Goal: Task Accomplishment & Management: Manage account settings

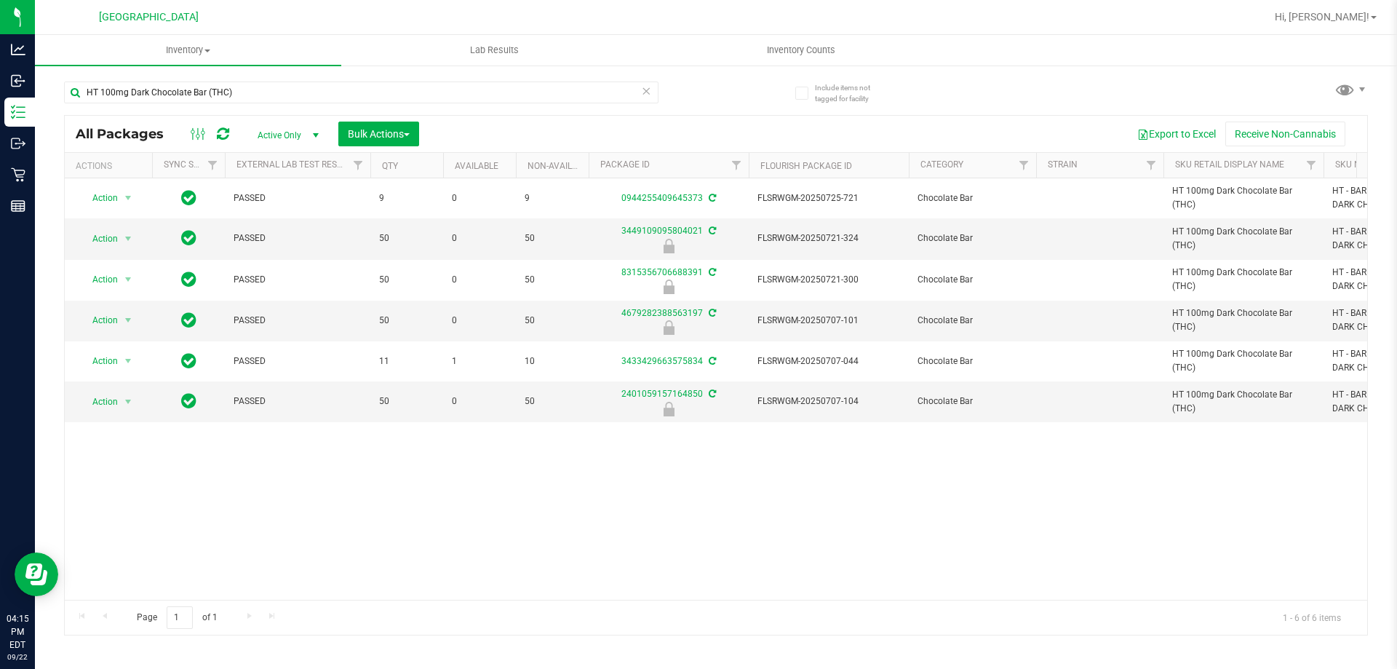
click at [210, 106] on div "HT 100mg Dark Chocolate Bar (THC)" at bounding box center [361, 97] width 594 height 33
click at [213, 94] on input "HT 100mg Dark Chocolate Bar (THC)" at bounding box center [361, 92] width 594 height 22
type input "yuzu"
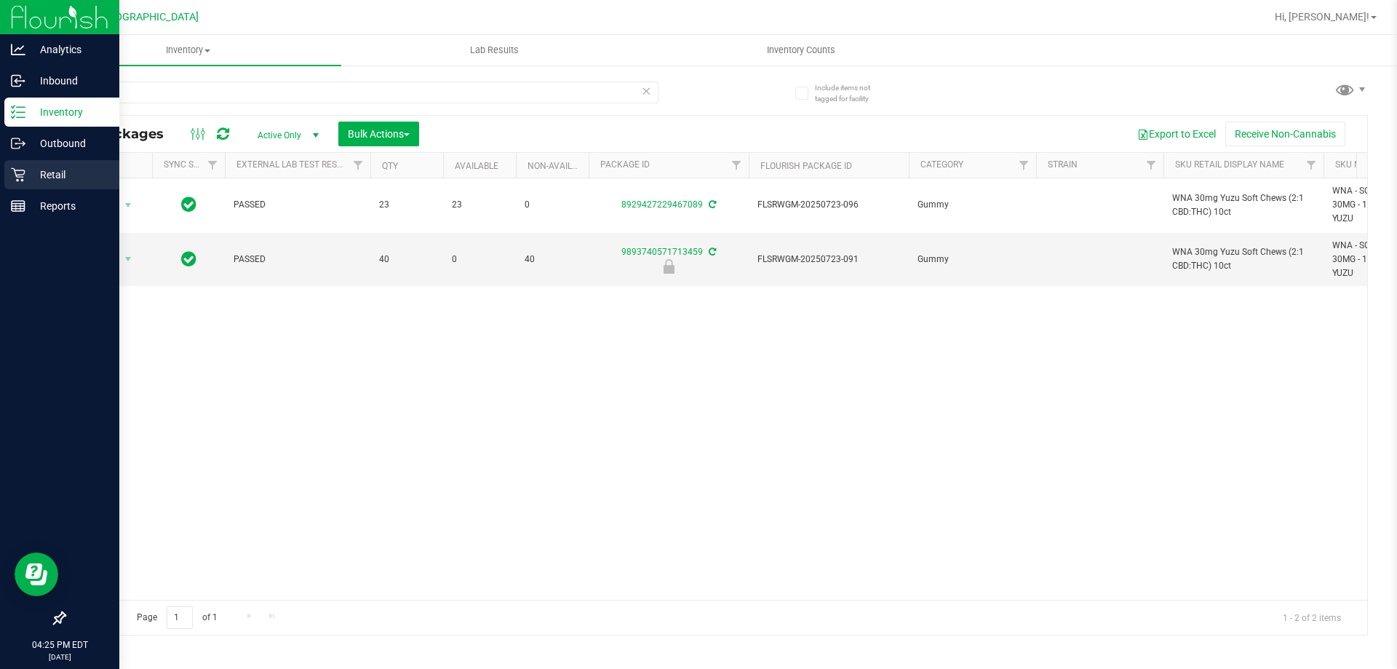
click at [20, 170] on icon at bounding box center [18, 175] width 14 height 14
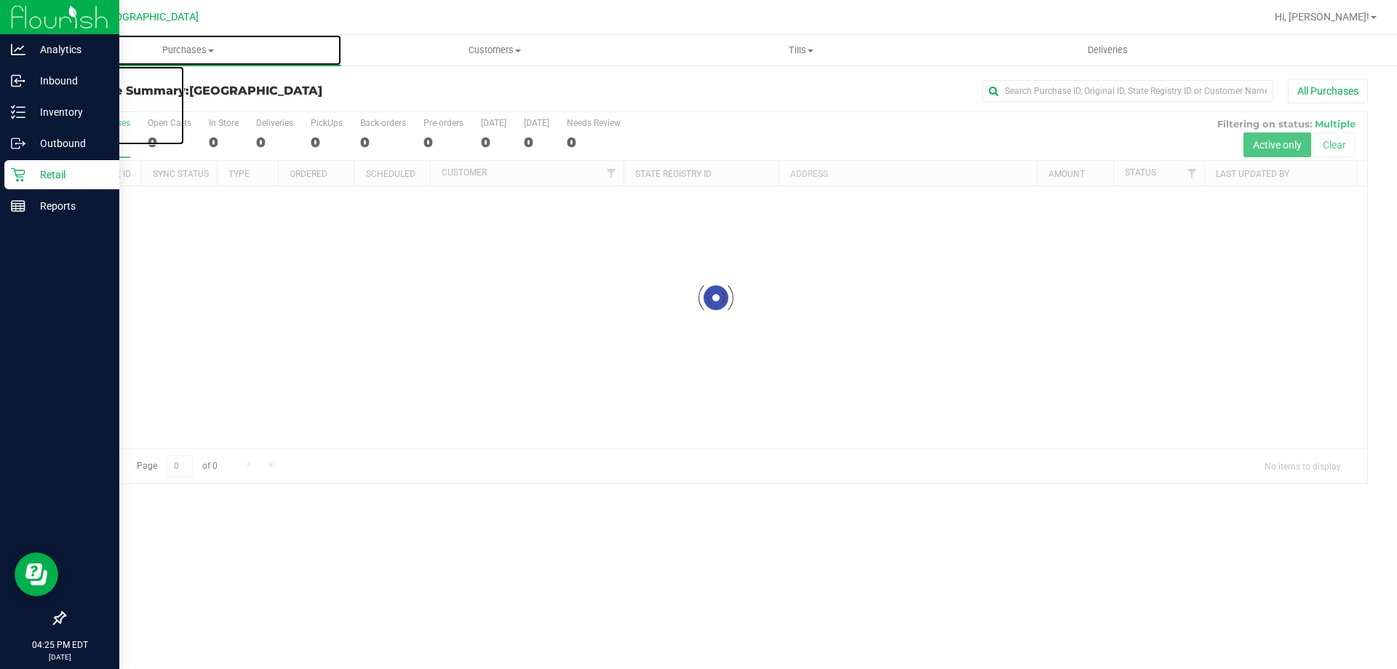
click at [189, 49] on span "Purchases" at bounding box center [188, 50] width 306 height 13
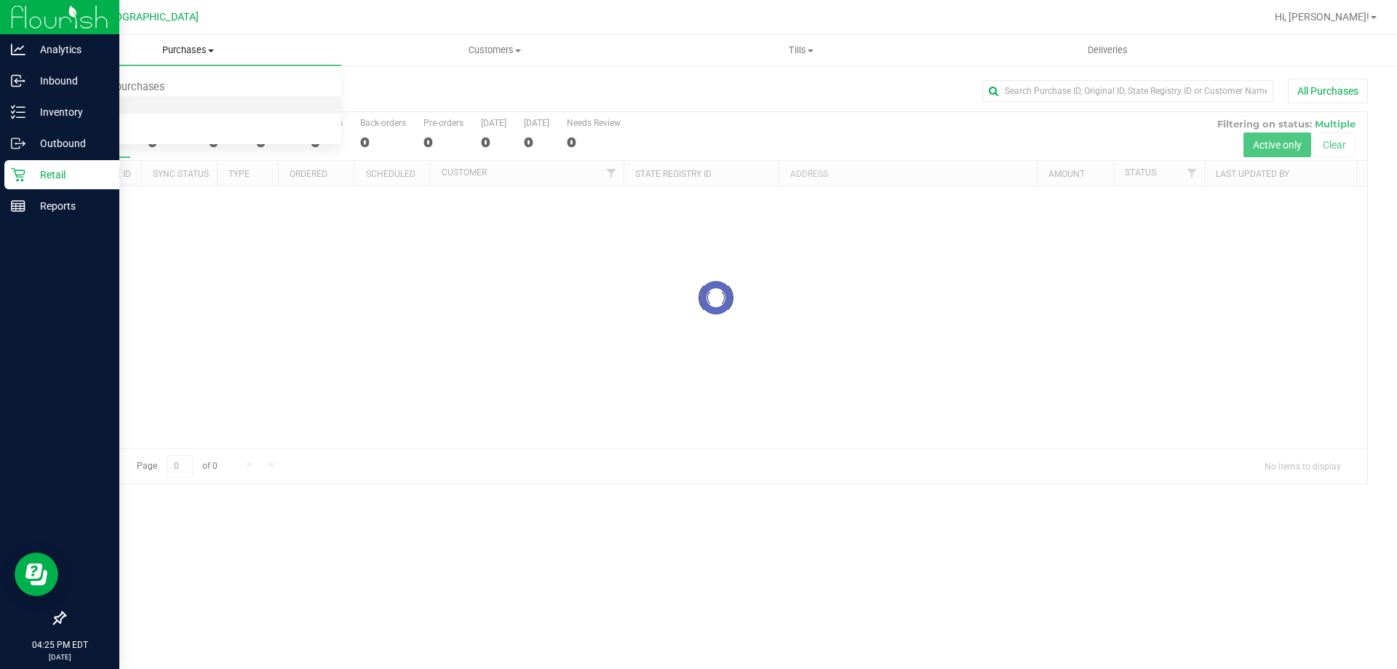
click at [127, 101] on li "Fulfillment" at bounding box center [188, 105] width 306 height 17
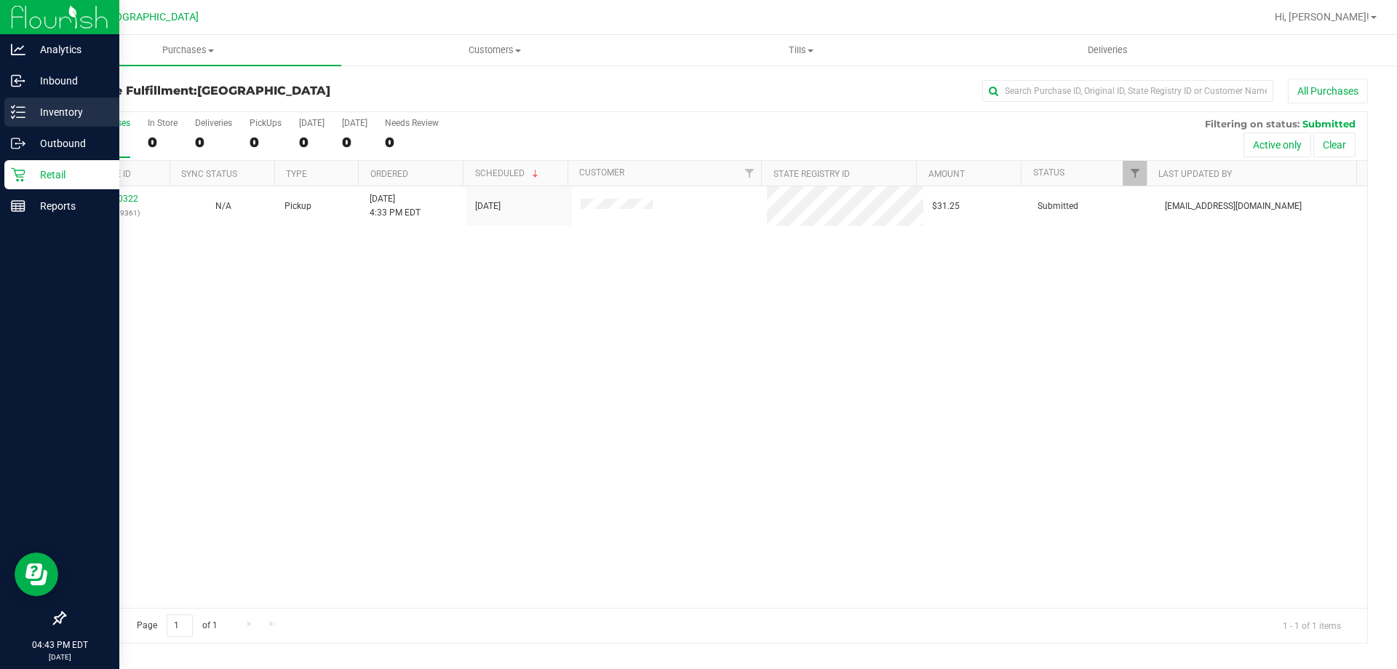
click at [12, 106] on icon at bounding box center [13, 107] width 3 height 2
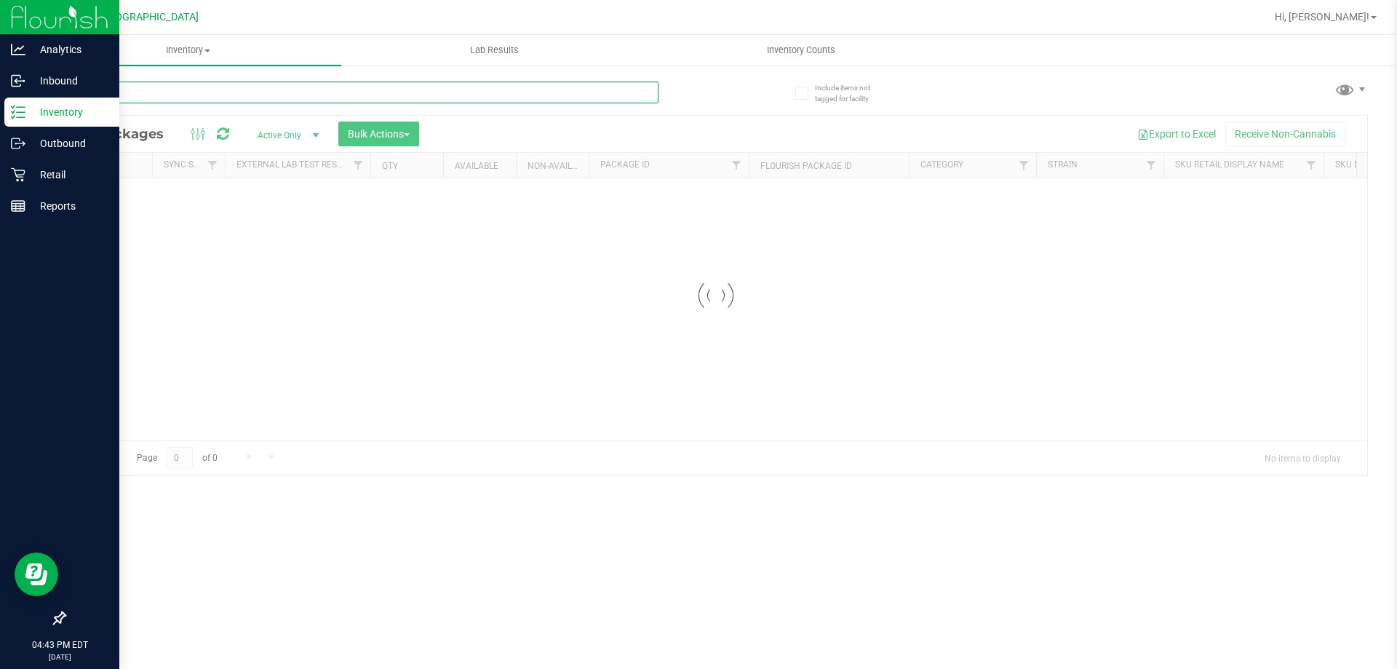
click at [283, 91] on input "text" at bounding box center [361, 92] width 594 height 22
type input "dsc"
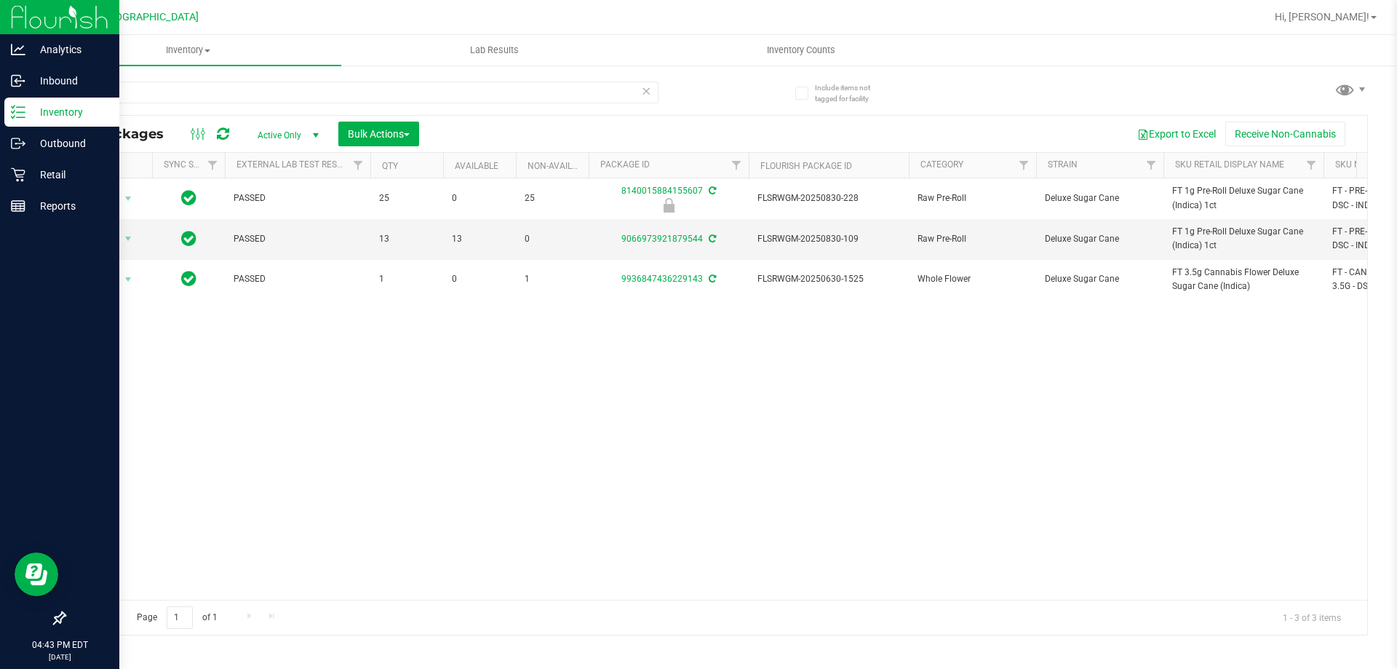
click at [1093, 376] on div "Action Action Edit attributes Global inventory Locate package Package audit log…" at bounding box center [716, 388] width 1302 height 421
click at [1360, 17] on span "Hi, [PERSON_NAME]!" at bounding box center [1322, 17] width 95 height 12
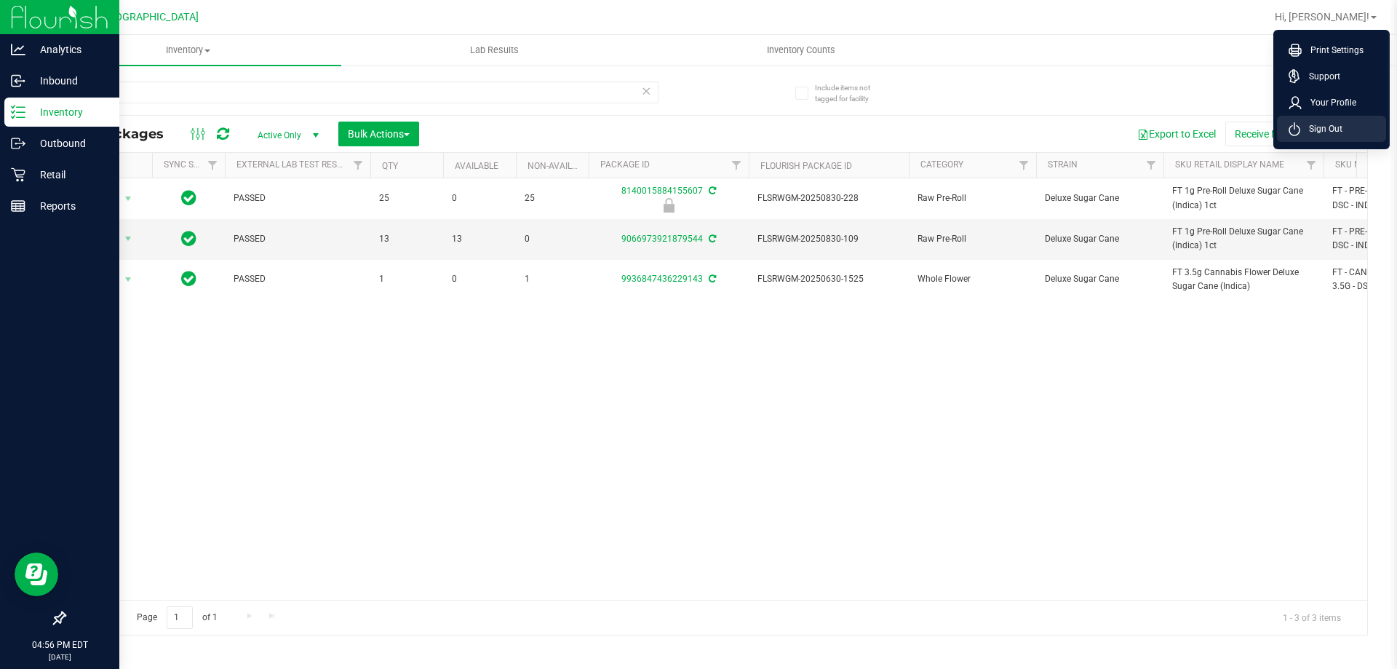
click at [1329, 132] on span "Sign Out" at bounding box center [1321, 129] width 42 height 15
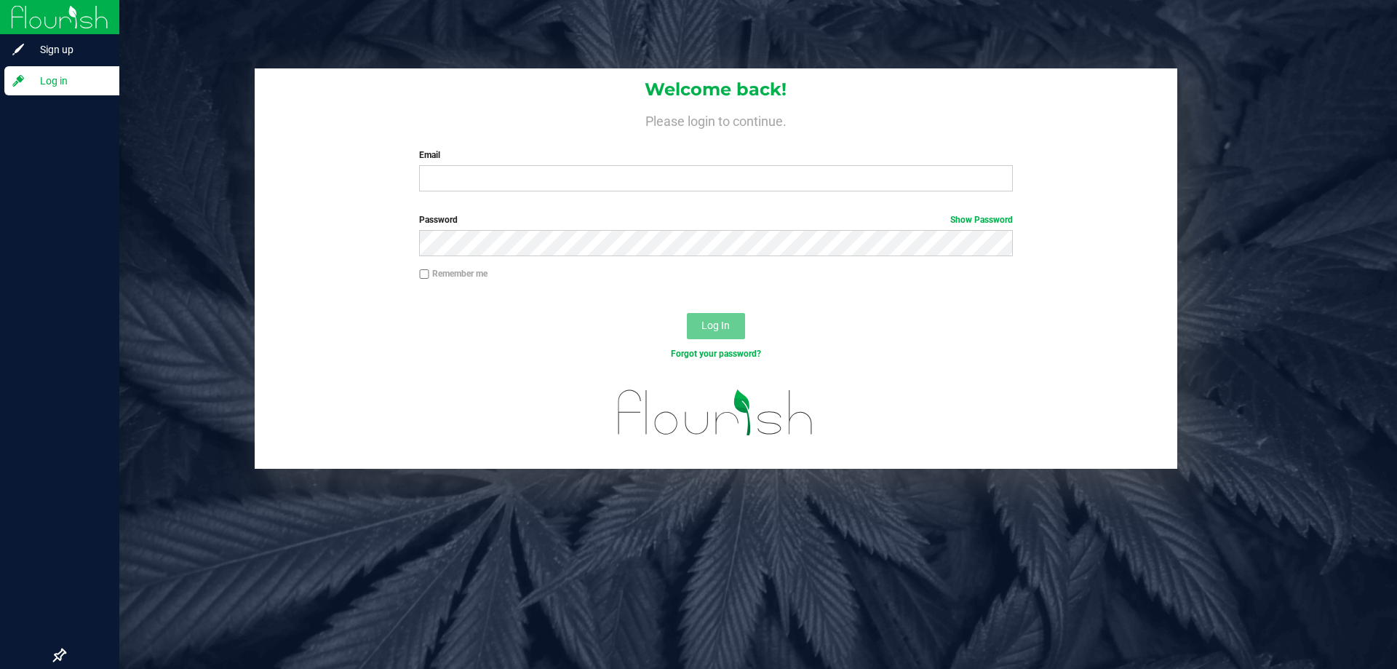
click at [127, 200] on div "Welcome back! Please login to continue. Email Required Please format your email…" at bounding box center [716, 268] width 1384 height 400
click at [493, 172] on input "Email" at bounding box center [715, 178] width 593 height 26
type input "mpalmerton@liveparallel.com"
click at [687, 313] on button "Log In" at bounding box center [716, 326] width 58 height 26
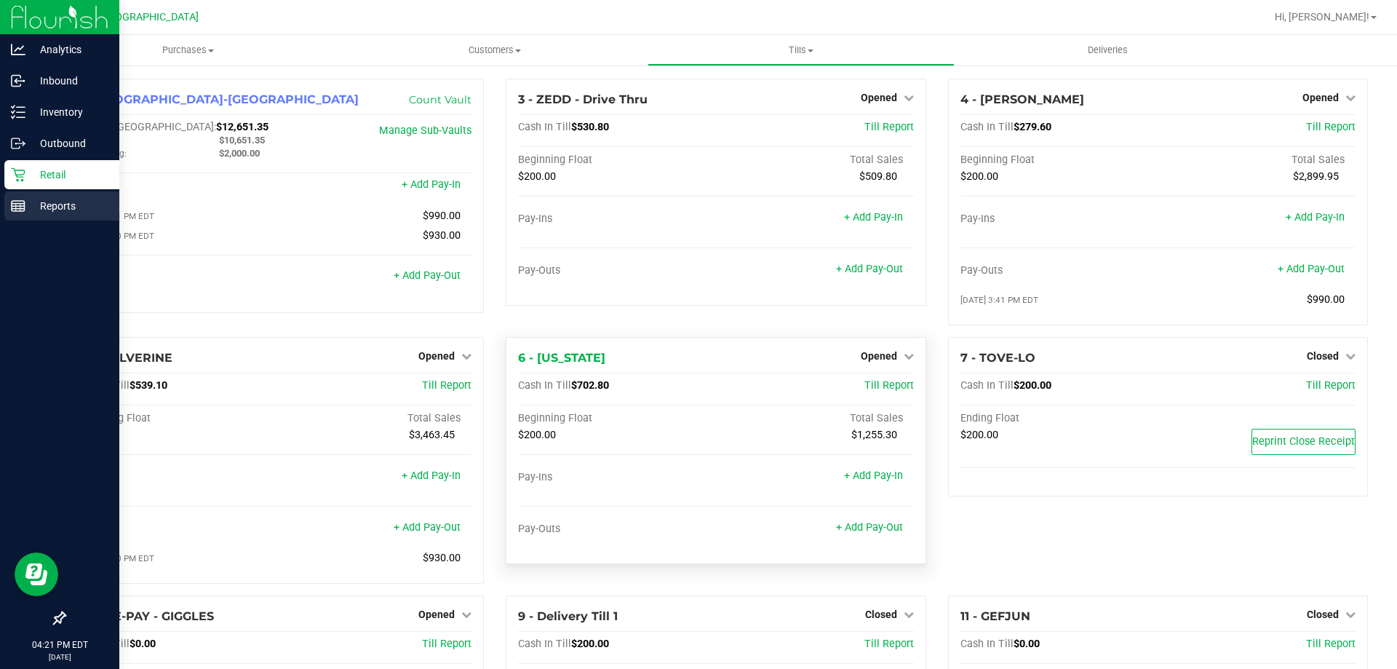
click at [12, 200] on icon at bounding box center [18, 206] width 15 height 15
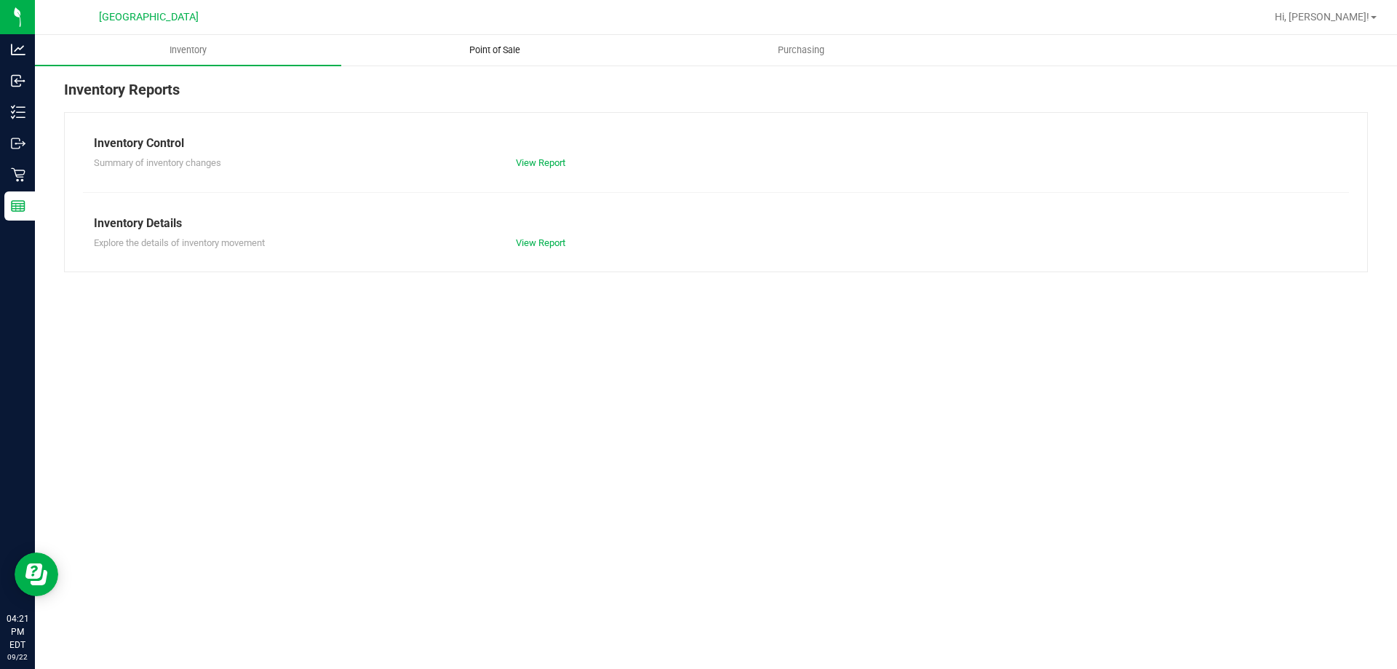
click at [471, 51] on span "Point of Sale" at bounding box center [495, 50] width 90 height 13
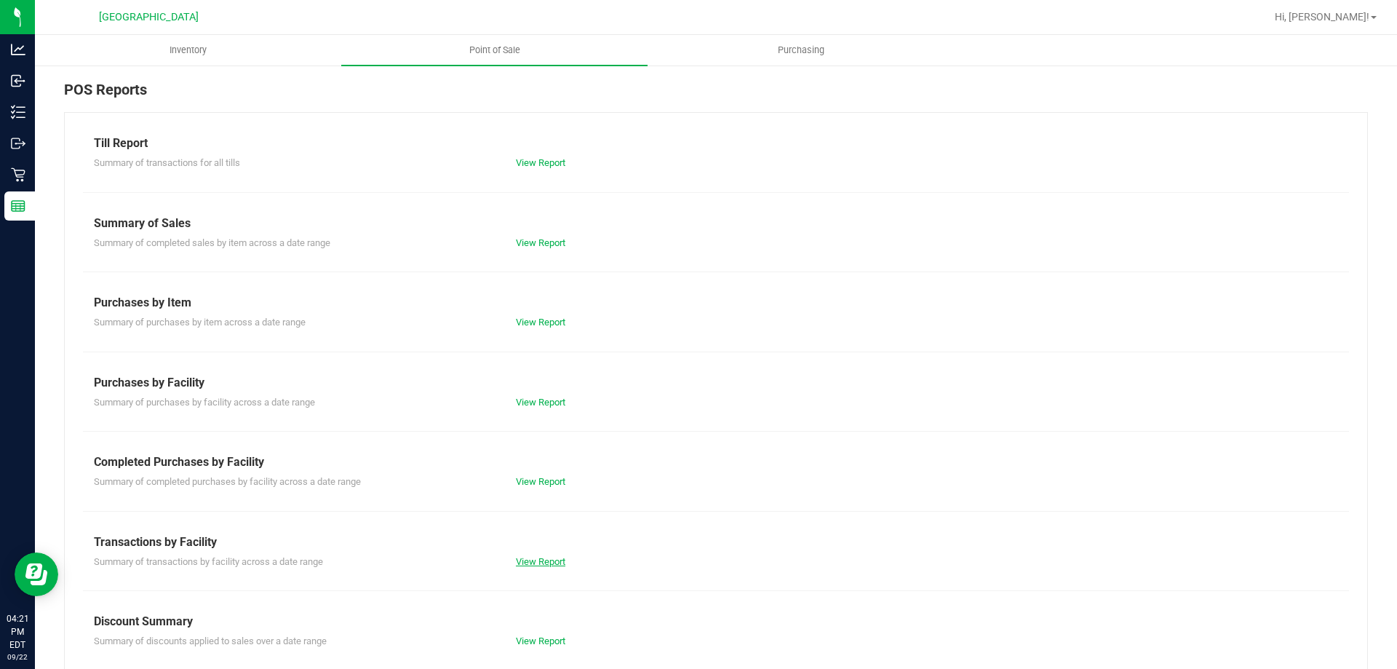
click at [533, 556] on link "View Report" at bounding box center [540, 561] width 49 height 11
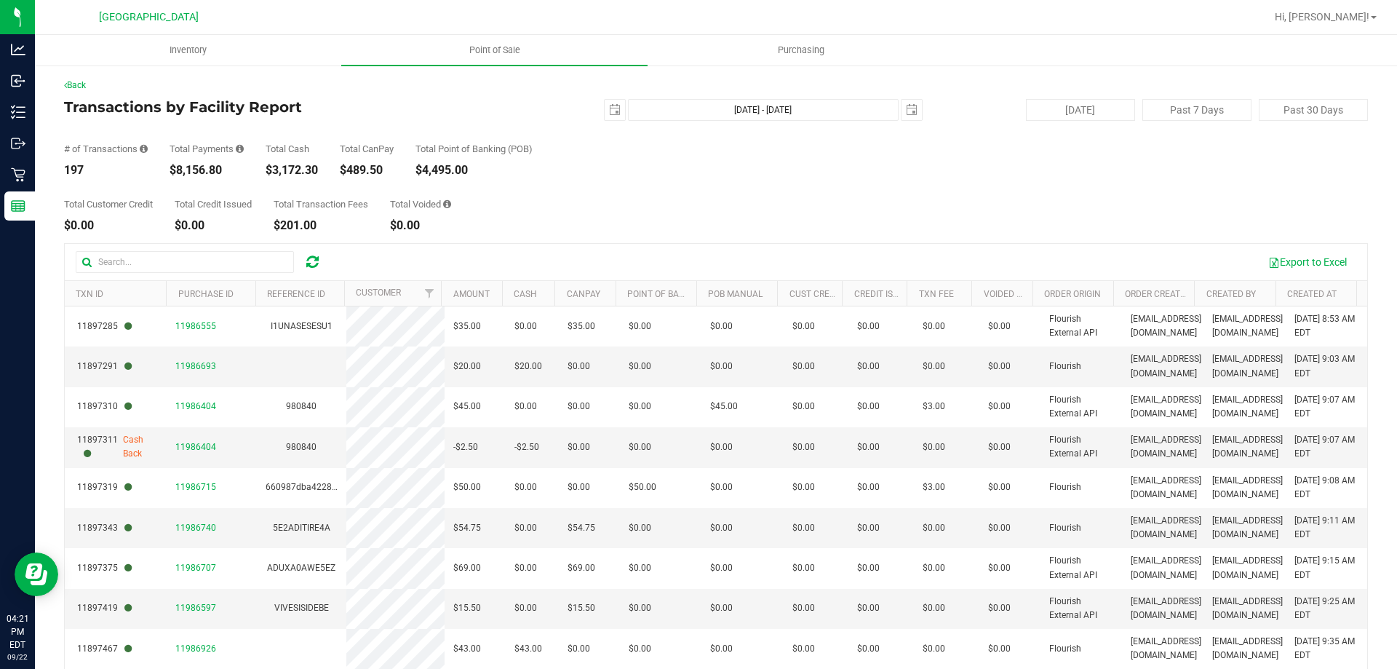
click at [844, 199] on div "Total Customer Credit $0.00 Total Credit Issued $0.00 Total Transaction Fees $2…" at bounding box center [716, 203] width 1304 height 55
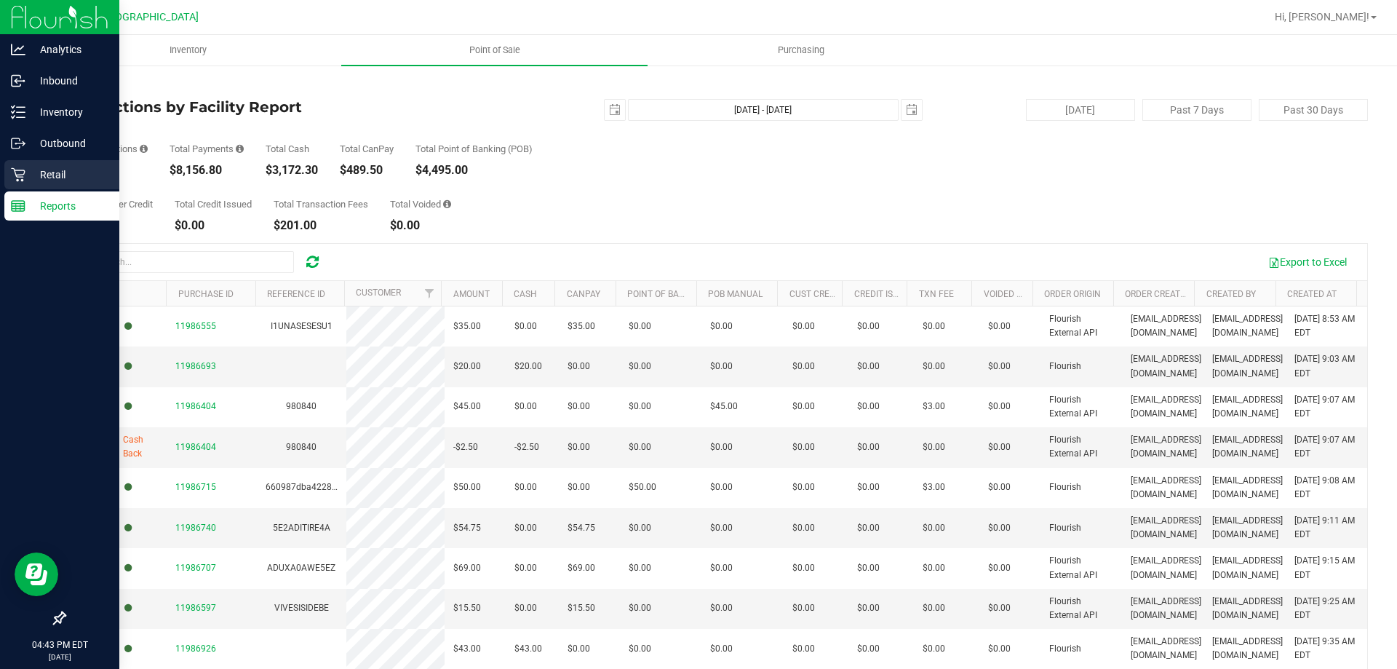
click at [25, 169] on icon at bounding box center [18, 174] width 15 height 15
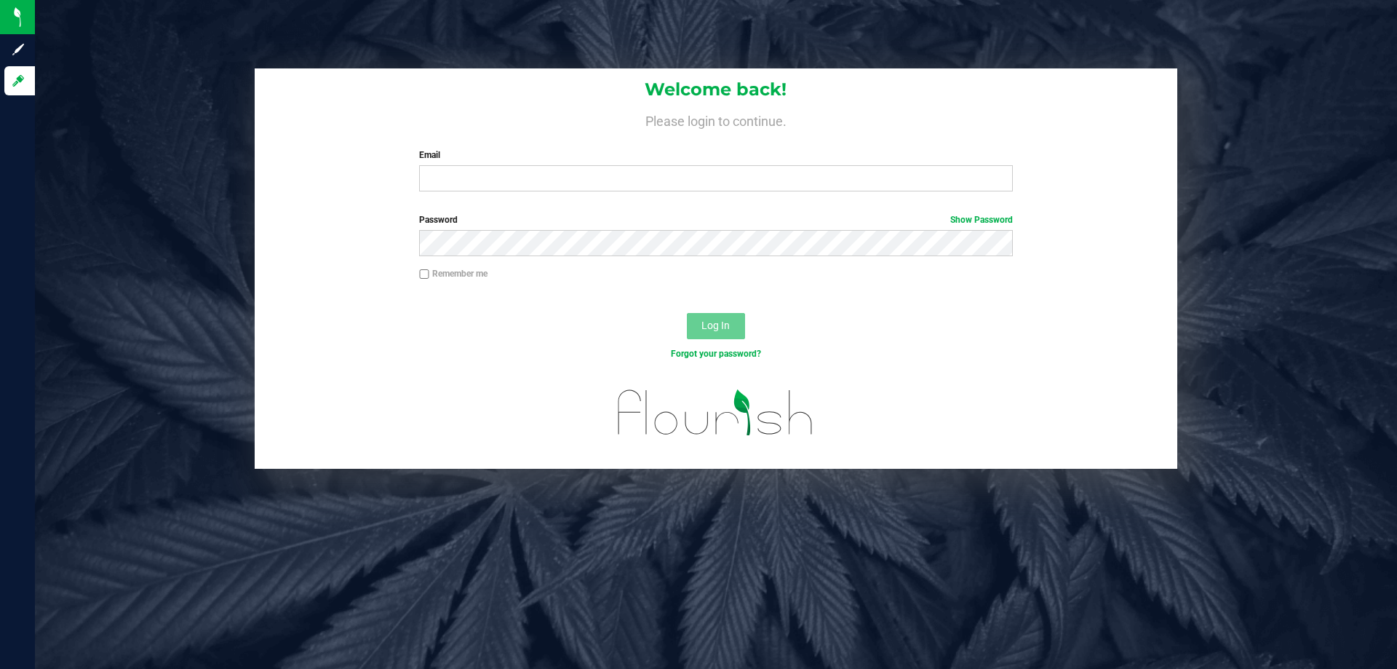
click at [181, 0] on div "Welcome back! Please login to continue. Email Required Please format your email…" at bounding box center [716, 334] width 1362 height 669
